Goal: Task Accomplishment & Management: Manage account settings

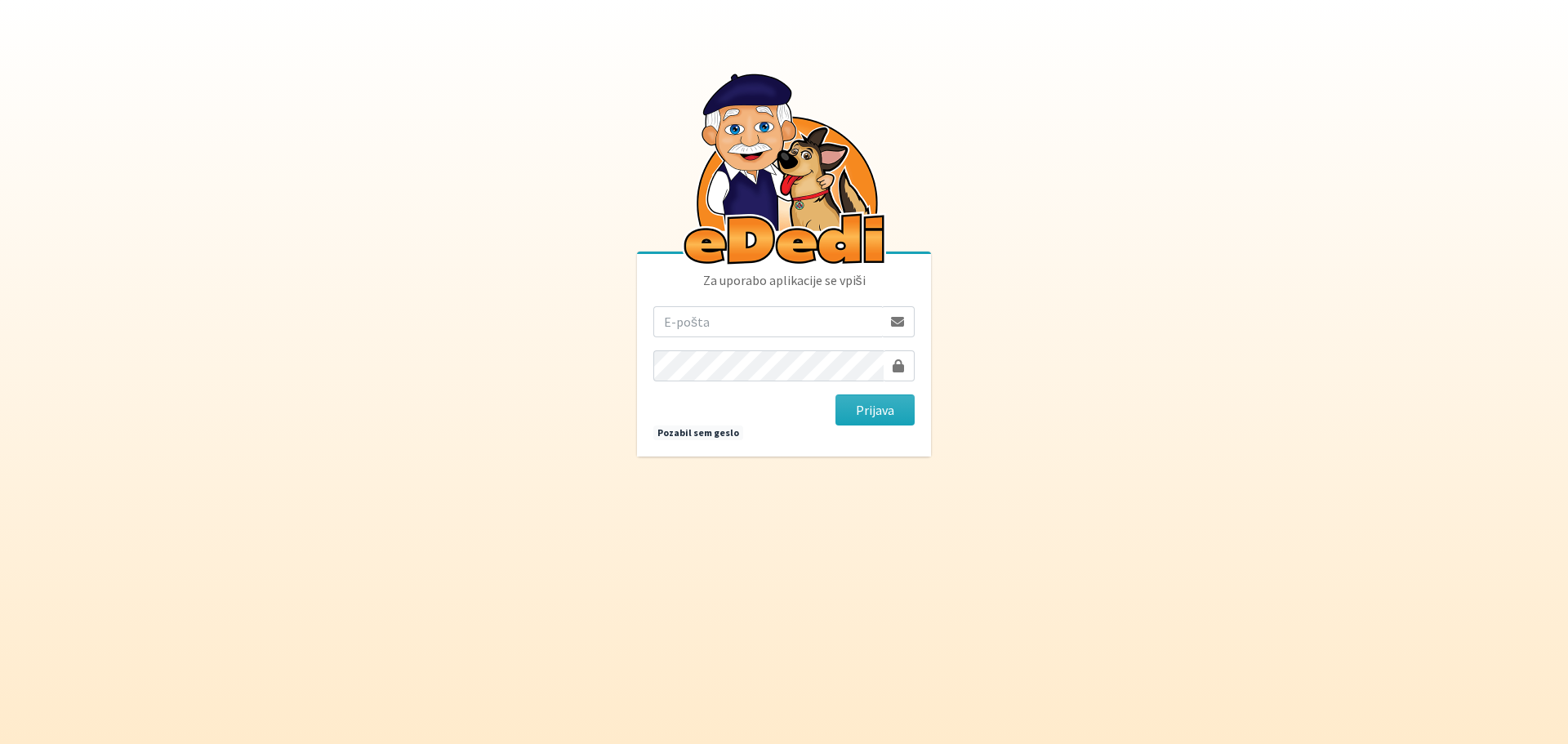
click at [693, 313] on input "email" at bounding box center [767, 321] width 228 height 31
type input "[EMAIL_ADDRESS][DOMAIN_NAME]"
click at [900, 362] on span at bounding box center [898, 365] width 12 height 13
drag, startPoint x: 708, startPoint y: 317, endPoint x: 724, endPoint y: 317, distance: 16.0
click at [708, 317] on input "[EMAIL_ADDRESS][DOMAIN_NAME]" at bounding box center [767, 321] width 228 height 31
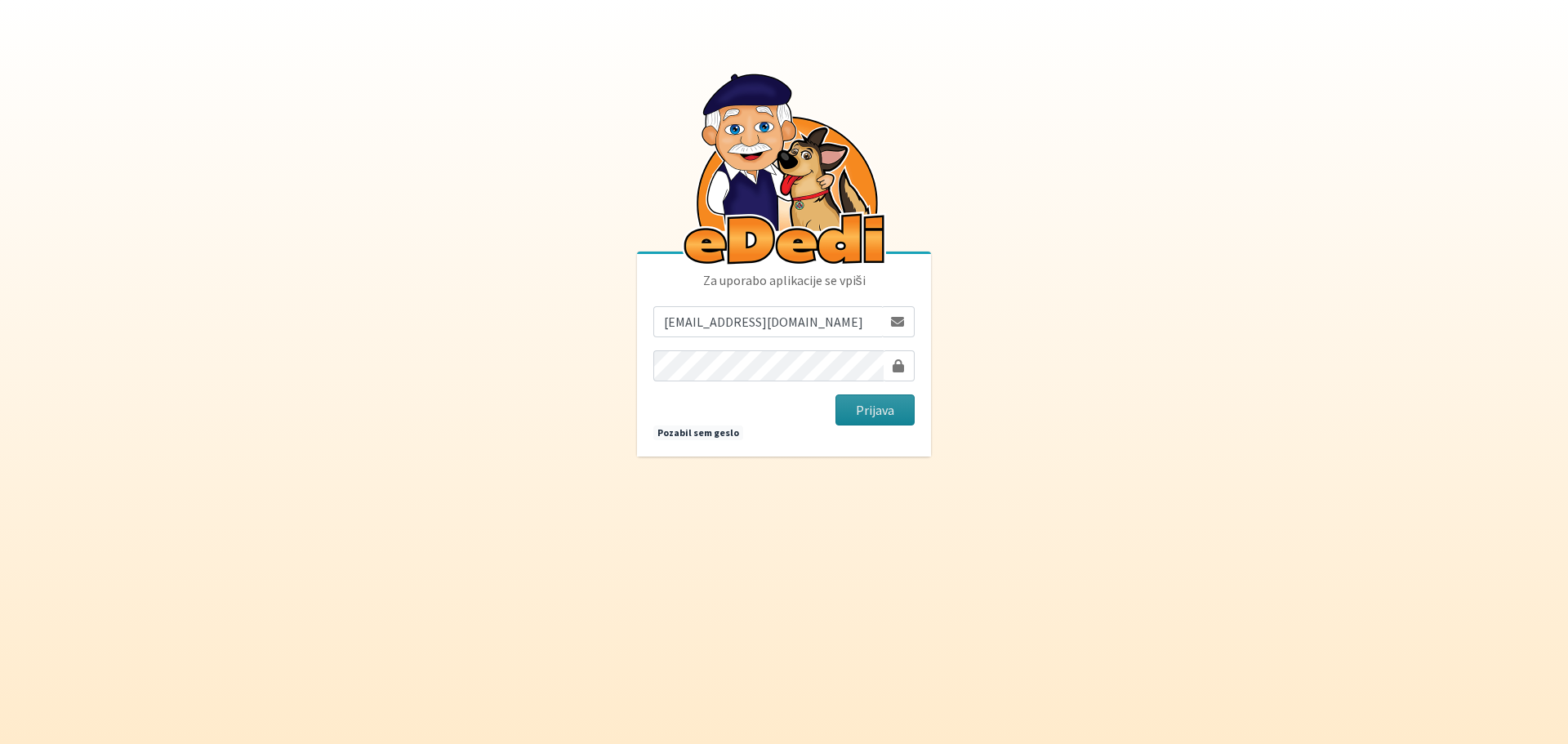
click at [897, 407] on button "Prijava" at bounding box center [875, 409] width 79 height 31
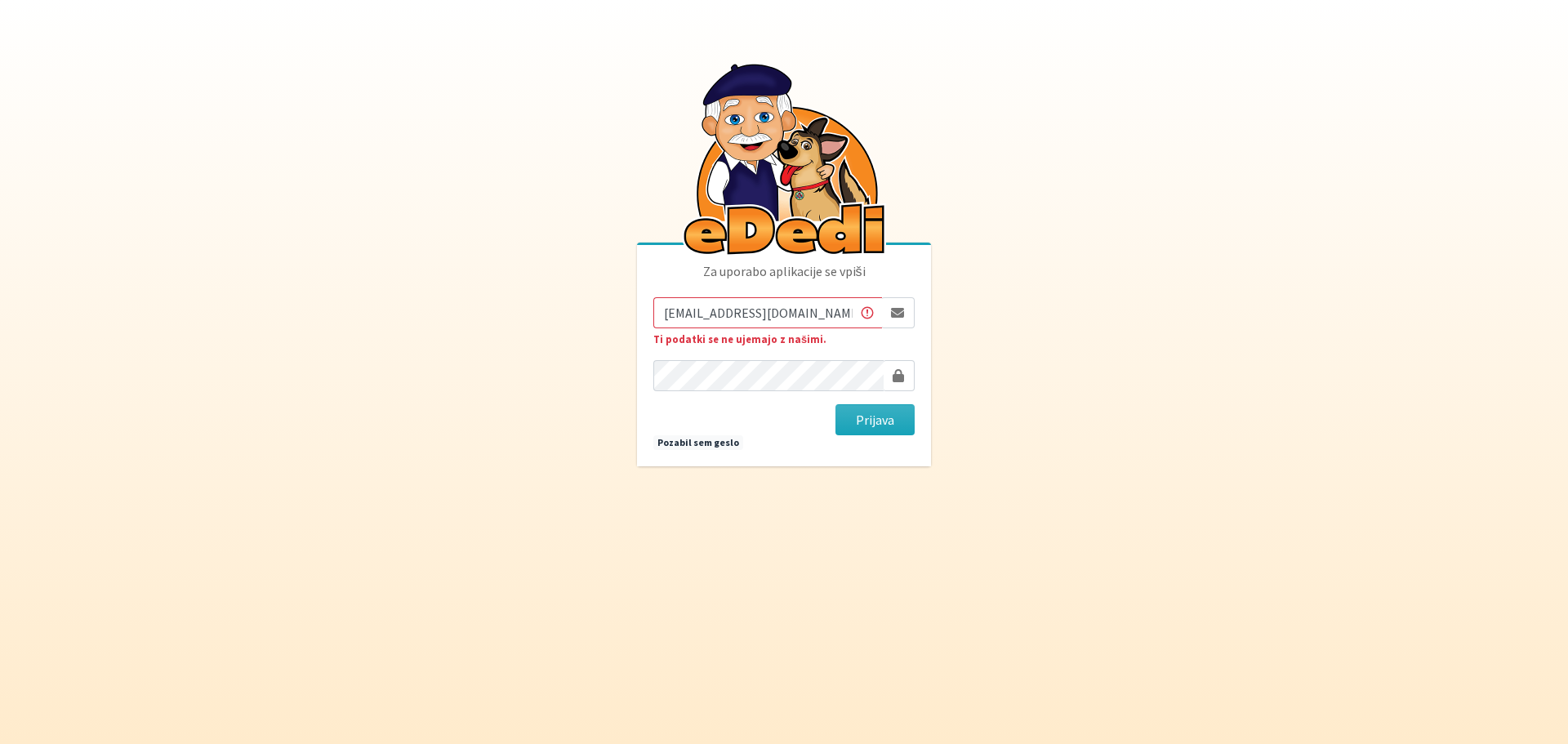
click at [820, 310] on input "[EMAIL_ADDRESS][DOMAIN_NAME]" at bounding box center [767, 312] width 228 height 31
click at [847, 314] on input "[EMAIL_ADDRESS][DOMAIN_NAME]" at bounding box center [767, 312] width 228 height 31
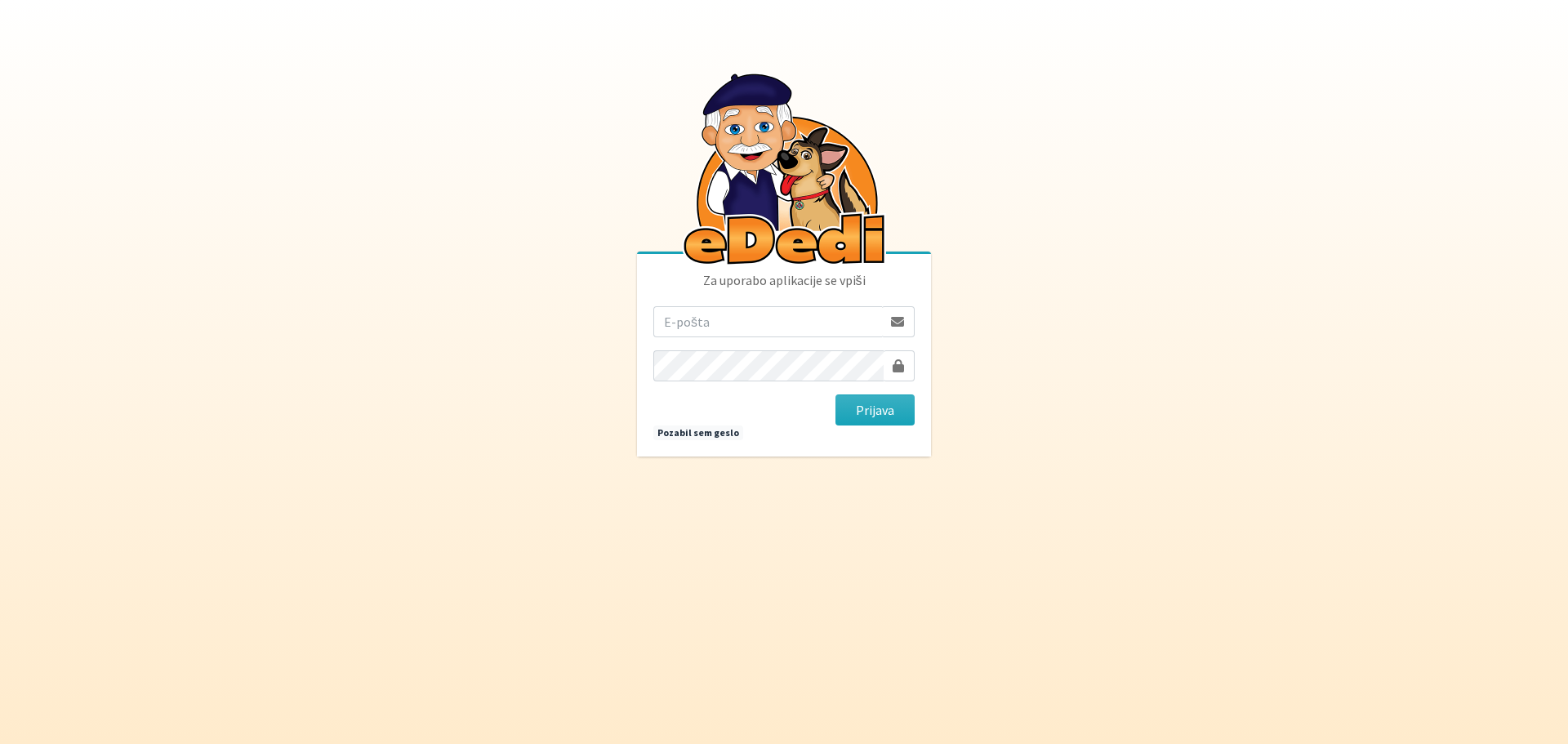
click at [895, 317] on span at bounding box center [897, 321] width 13 height 13
click at [892, 323] on span at bounding box center [897, 321] width 13 height 13
click at [895, 362] on span at bounding box center [898, 365] width 12 height 13
click at [708, 434] on link "Pozabil sem geslo" at bounding box center [698, 433] width 90 height 15
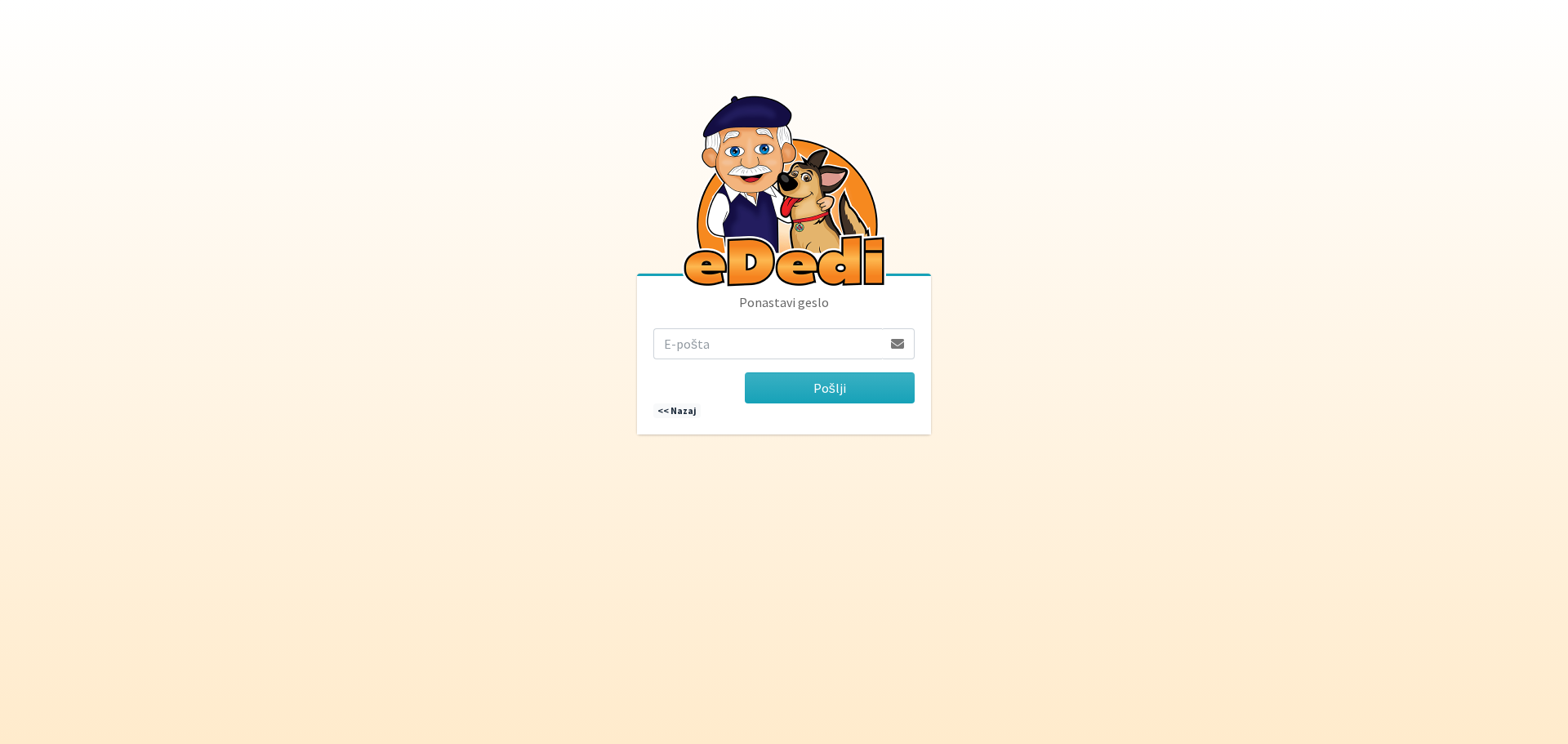
click at [682, 345] on input "email" at bounding box center [767, 343] width 228 height 31
type input "[EMAIL_ADDRESS][DOMAIN_NAME]"
click at [854, 393] on button "Pošlji" at bounding box center [829, 387] width 170 height 31
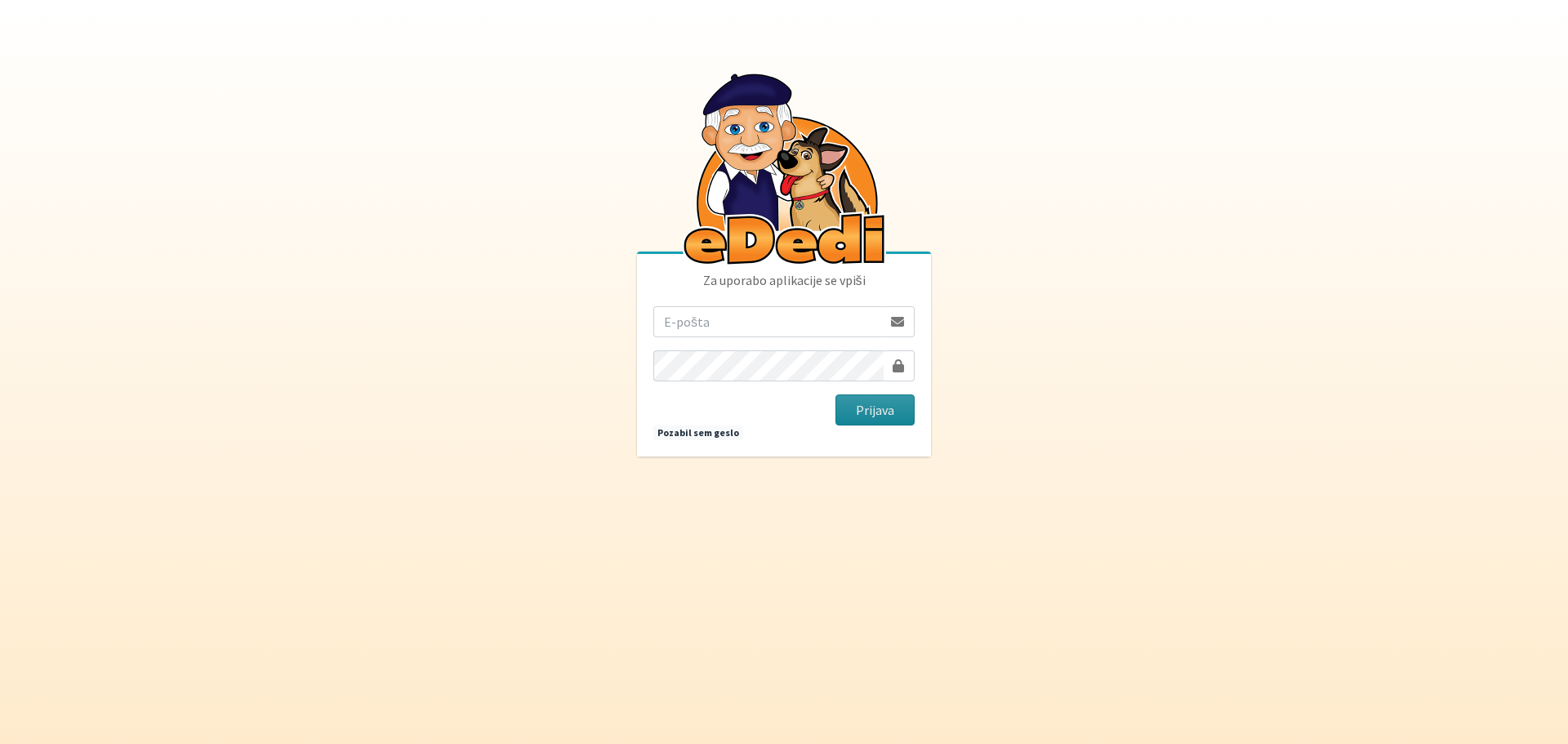
click at [856, 399] on button "Prijava" at bounding box center [875, 409] width 79 height 31
click at [989, 316] on body "Za uporabo aplikacije se vpiši Prijava Pozabil sem geslo" at bounding box center [784, 372] width 1568 height 744
click at [676, 311] on input "email" at bounding box center [767, 321] width 228 height 31
click at [1000, 371] on body "Za uporabo aplikacije se vpiši Prijava Pozabil sem geslo" at bounding box center [784, 372] width 1568 height 744
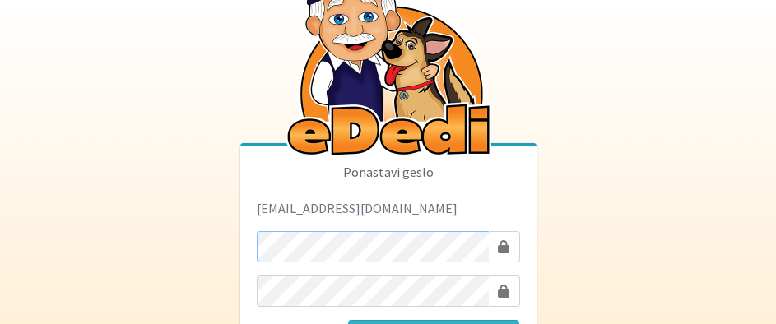
click at [197, 260] on body "Ponastavi geslo rdecaraketa@t-2.si Ponastavi geslo" at bounding box center [388, 212] width 776 height 425
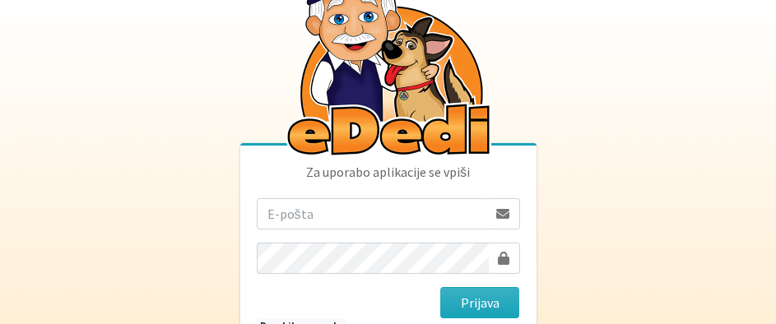
click at [307, 206] on input "email" at bounding box center [372, 213] width 230 height 31
type input "[EMAIL_ADDRESS][DOMAIN_NAME]"
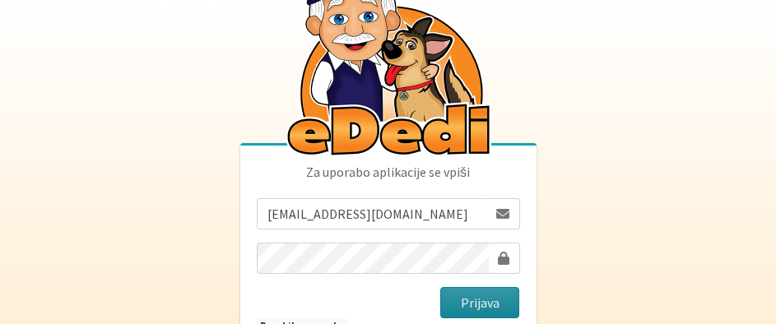
click at [494, 313] on button "Prijava" at bounding box center [480, 302] width 80 height 31
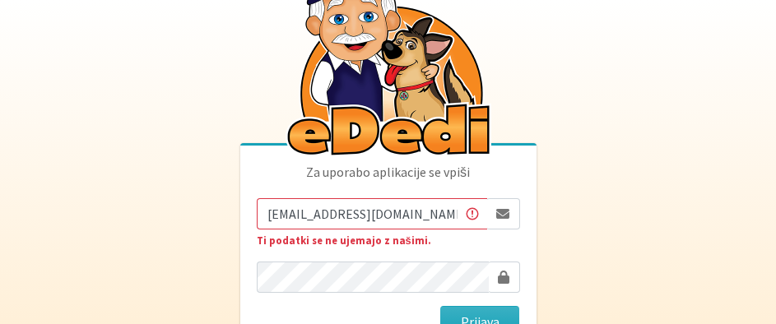
click at [416, 206] on input "[EMAIL_ADDRESS][DOMAIN_NAME]" at bounding box center [372, 213] width 230 height 31
click at [486, 311] on button "Prijava" at bounding box center [480, 321] width 80 height 31
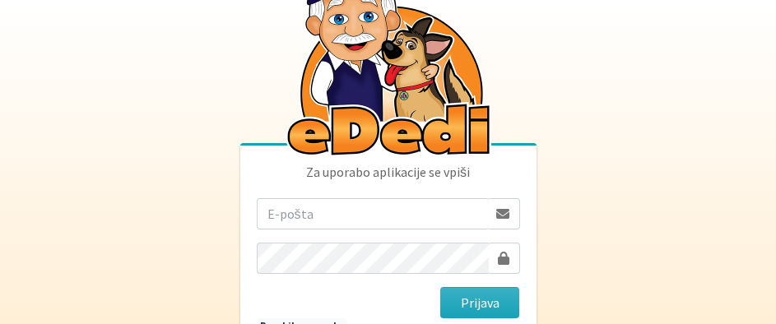
click at [318, 233] on form "Prijava" at bounding box center [388, 258] width 263 height 120
click at [289, 207] on input "email" at bounding box center [372, 213] width 230 height 31
type input "[EMAIL_ADDRESS][DOMAIN_NAME]"
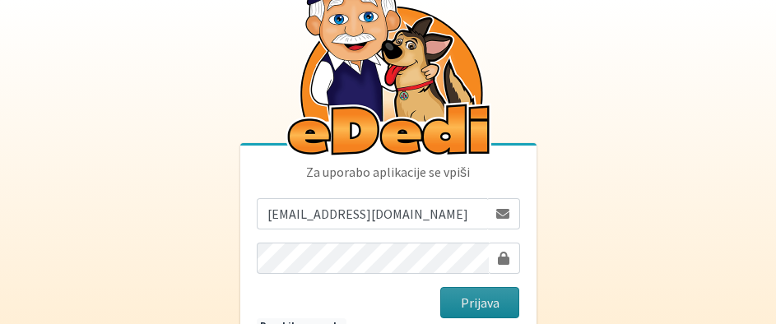
click at [485, 304] on button "Prijava" at bounding box center [480, 302] width 80 height 31
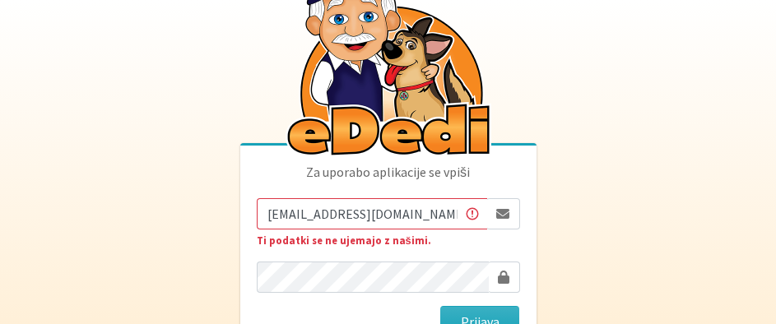
click at [502, 216] on span at bounding box center [502, 213] width 13 height 13
click at [489, 321] on button "Prijava" at bounding box center [480, 321] width 80 height 31
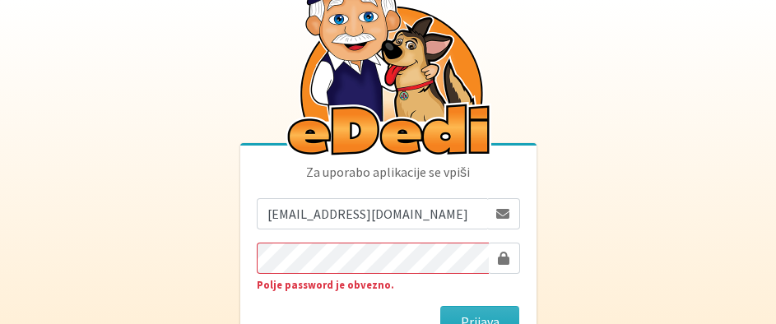
click at [323, 290] on strong "Polje password je obvezno." at bounding box center [325, 284] width 137 height 13
click at [219, 254] on body "Za uporabo aplikacije se vpiši [EMAIL_ADDRESS][DOMAIN_NAME] Polje password je o…" at bounding box center [388, 213] width 776 height 427
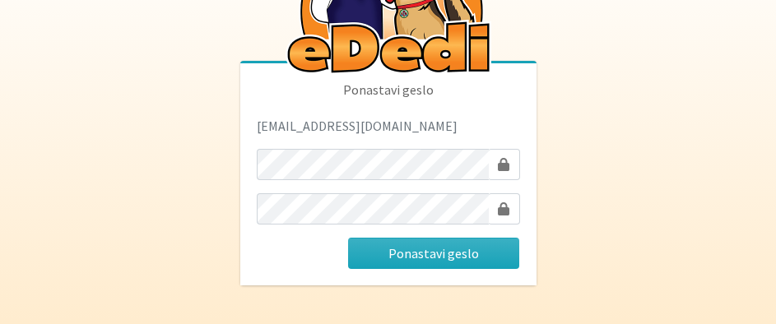
scroll to position [83, 0]
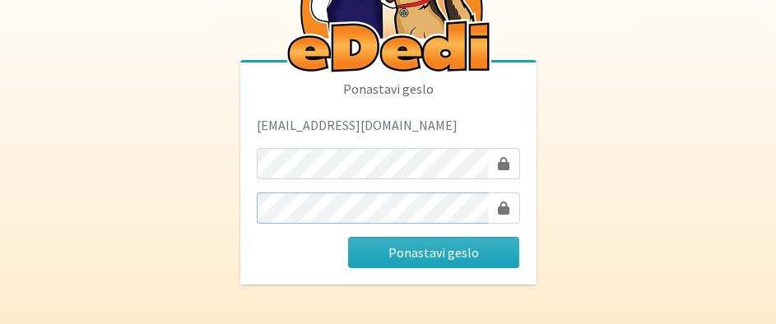
click at [348, 237] on button "Ponastavi geslo" at bounding box center [433, 252] width 171 height 31
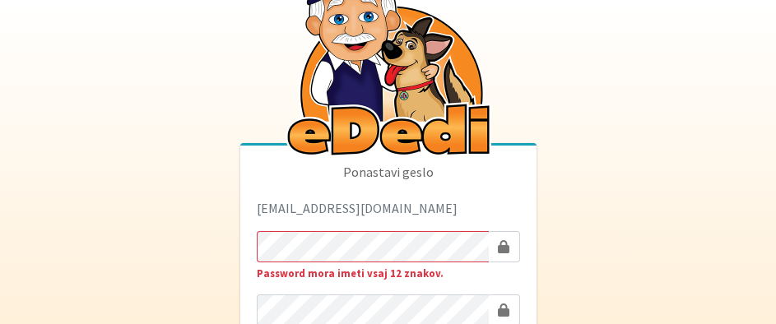
click at [251, 252] on div "Ponastavi geslo rdecaraketa@t-2.si Password mora imeti vsaj 12 znakov. Ponastav…" at bounding box center [388, 266] width 296 height 241
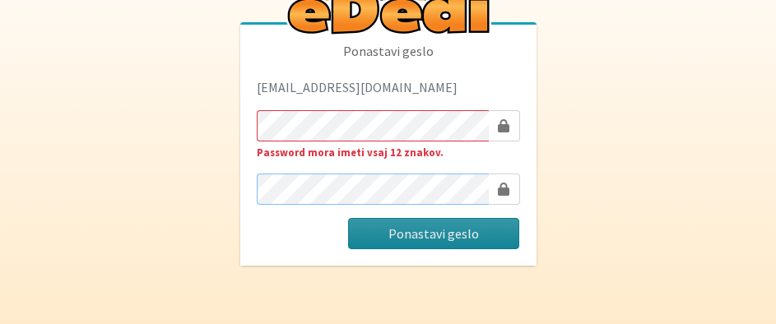
click at [348, 218] on button "Ponastavi geslo" at bounding box center [433, 233] width 171 height 31
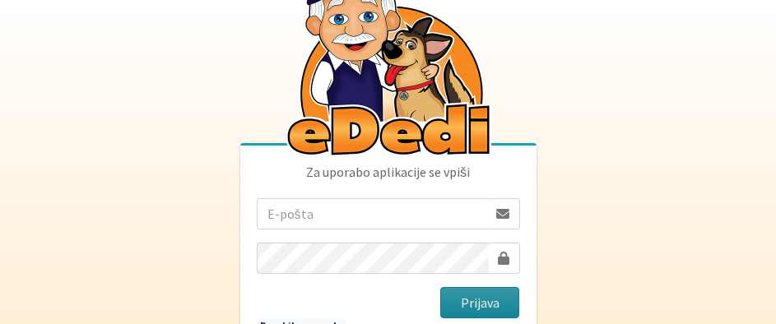
click at [487, 307] on button "Prijava" at bounding box center [480, 302] width 80 height 31
click at [292, 215] on input "email" at bounding box center [372, 213] width 230 height 31
type input "R"
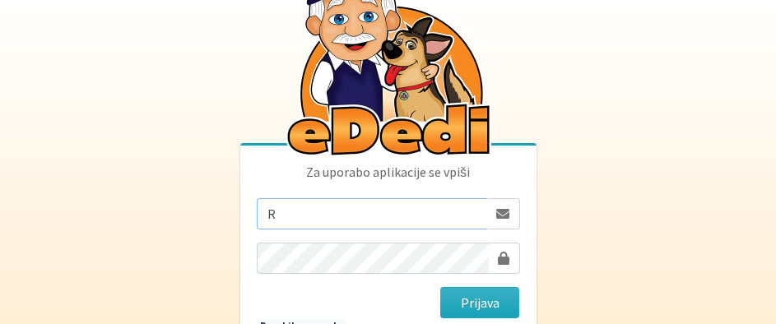
type input "[EMAIL_ADDRESS][DOMAIN_NAME]"
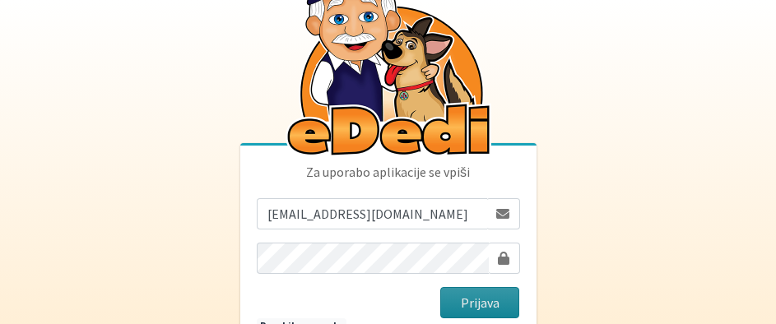
click at [469, 304] on button "Prijava" at bounding box center [480, 302] width 80 height 31
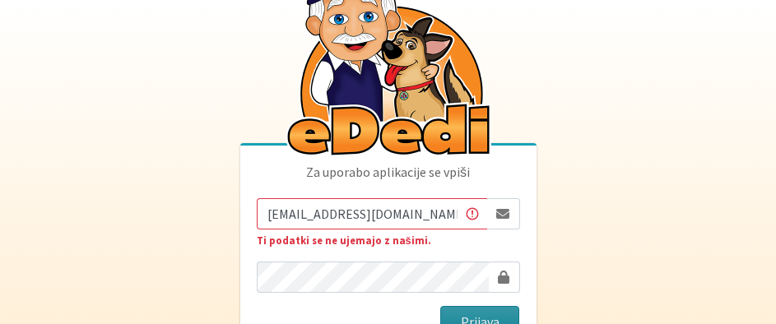
click at [469, 314] on button "Prijava" at bounding box center [480, 321] width 80 height 31
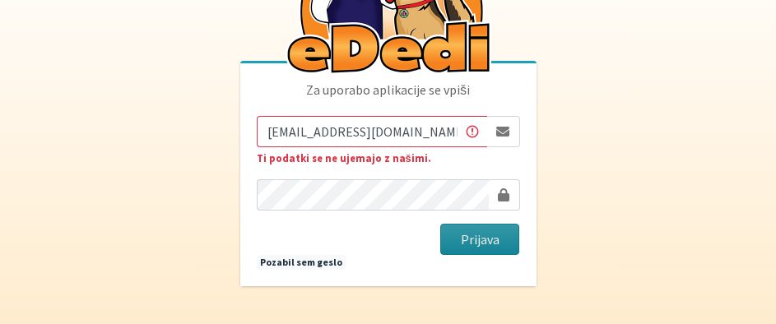
click at [472, 230] on button "Prijava" at bounding box center [480, 239] width 80 height 31
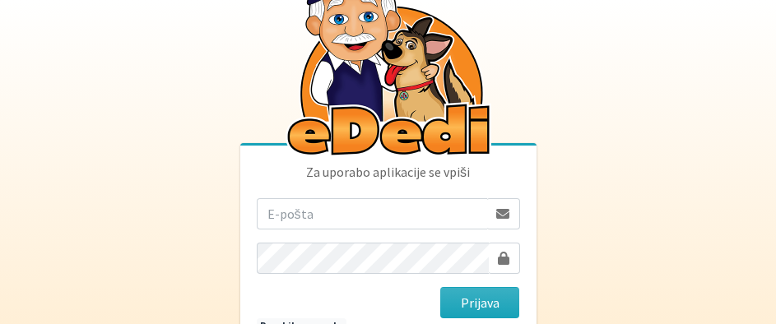
click at [504, 213] on span at bounding box center [502, 213] width 13 height 13
click at [500, 255] on span at bounding box center [504, 258] width 12 height 13
click at [278, 220] on input "email" at bounding box center [372, 213] width 230 height 31
type input "[EMAIL_ADDRESS][DOMAIN_NAME]"
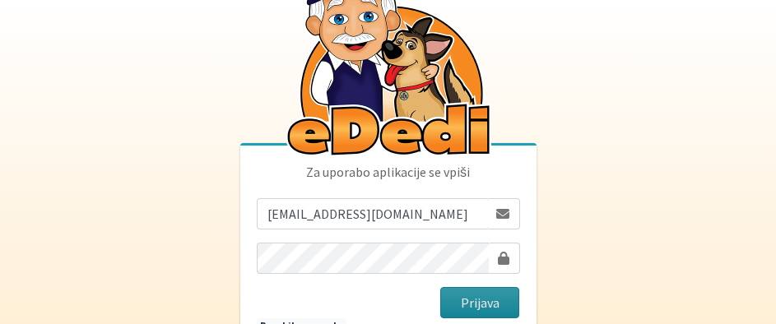
click at [489, 298] on button "Prijava" at bounding box center [480, 302] width 80 height 31
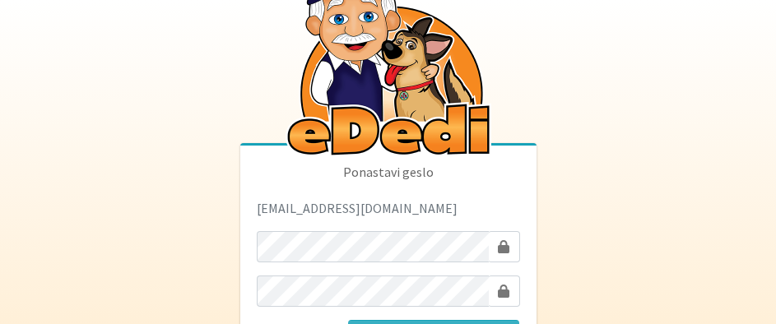
click at [569, 275] on body "Ponastavi geslo [EMAIL_ADDRESS][DOMAIN_NAME] Ponastavi geslo" at bounding box center [388, 212] width 776 height 425
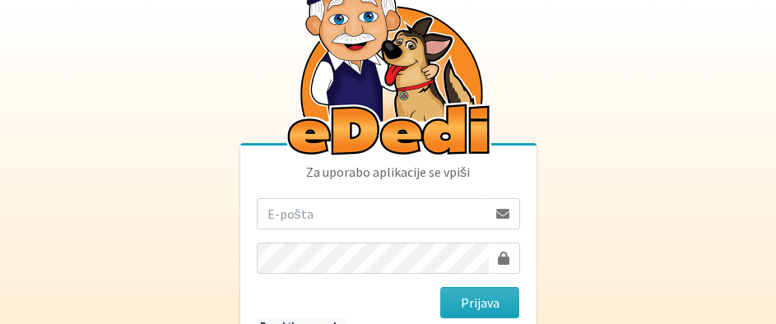
click at [295, 217] on input "email" at bounding box center [372, 213] width 230 height 31
